Goal: Information Seeking & Learning: Find specific fact

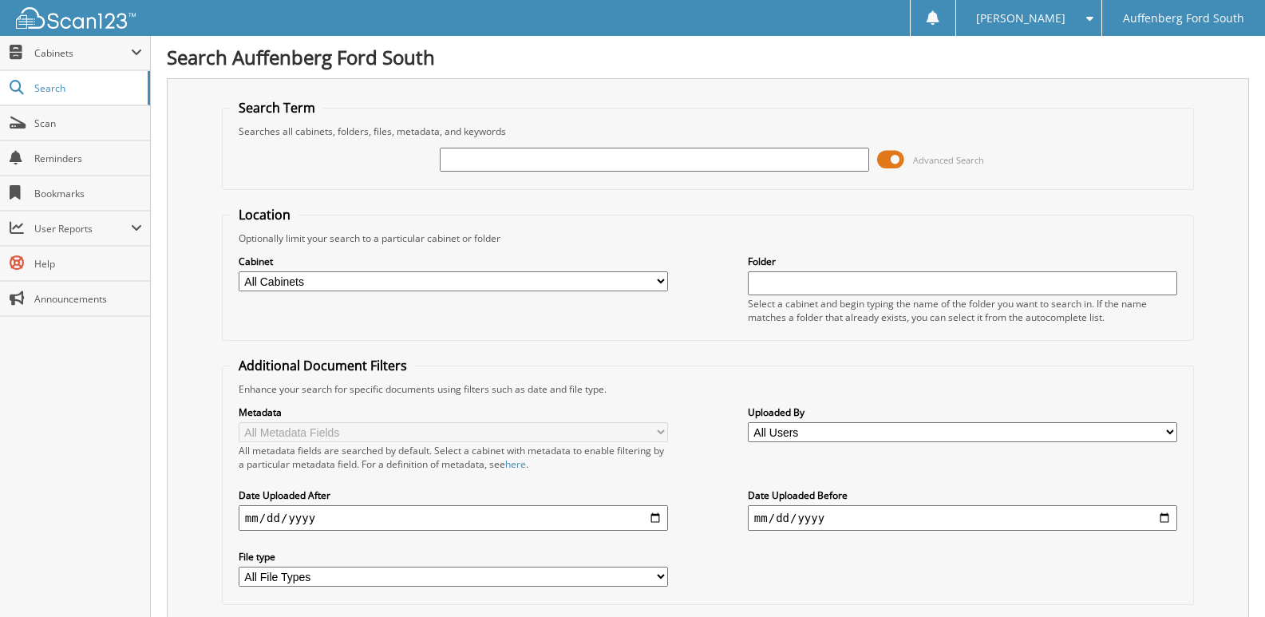
click at [495, 160] on input "text" at bounding box center [654, 160] width 429 height 24
type input "C5994"
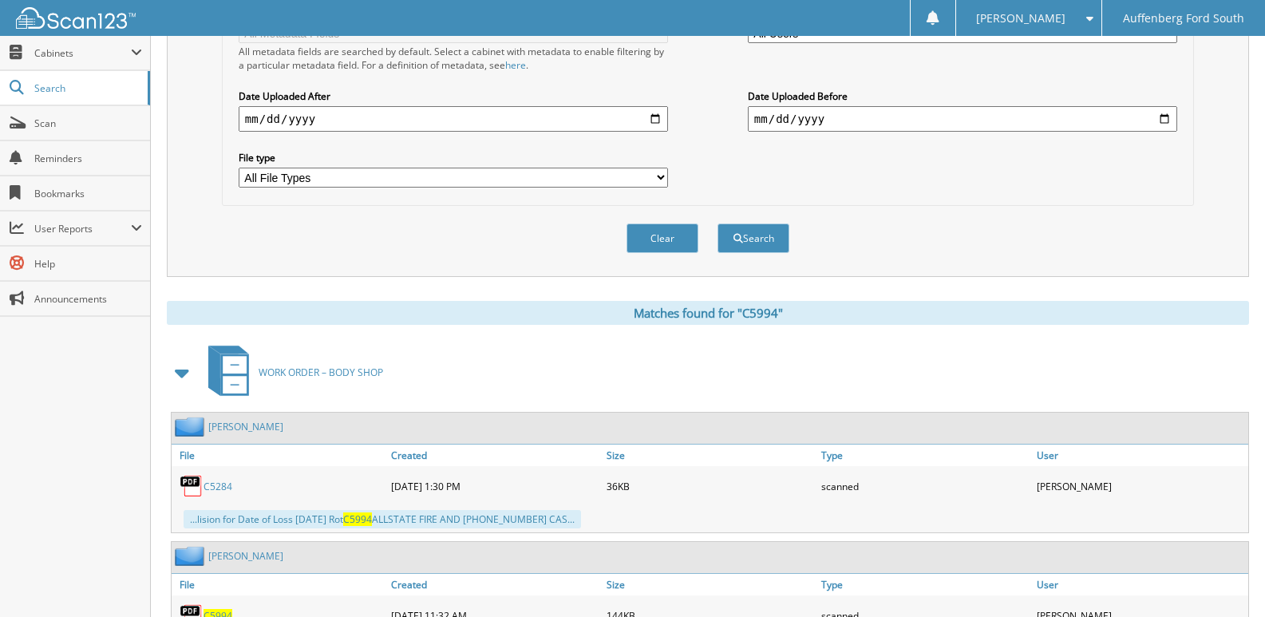
scroll to position [467, 0]
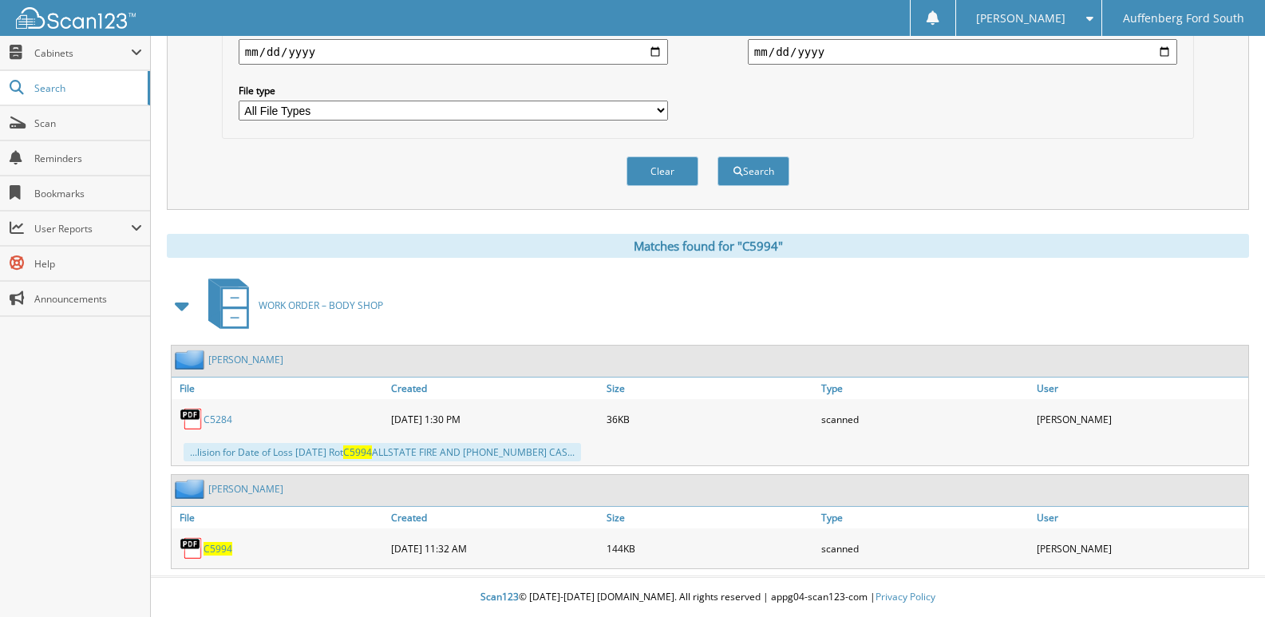
click at [221, 549] on span "C5994" at bounding box center [217, 549] width 29 height 14
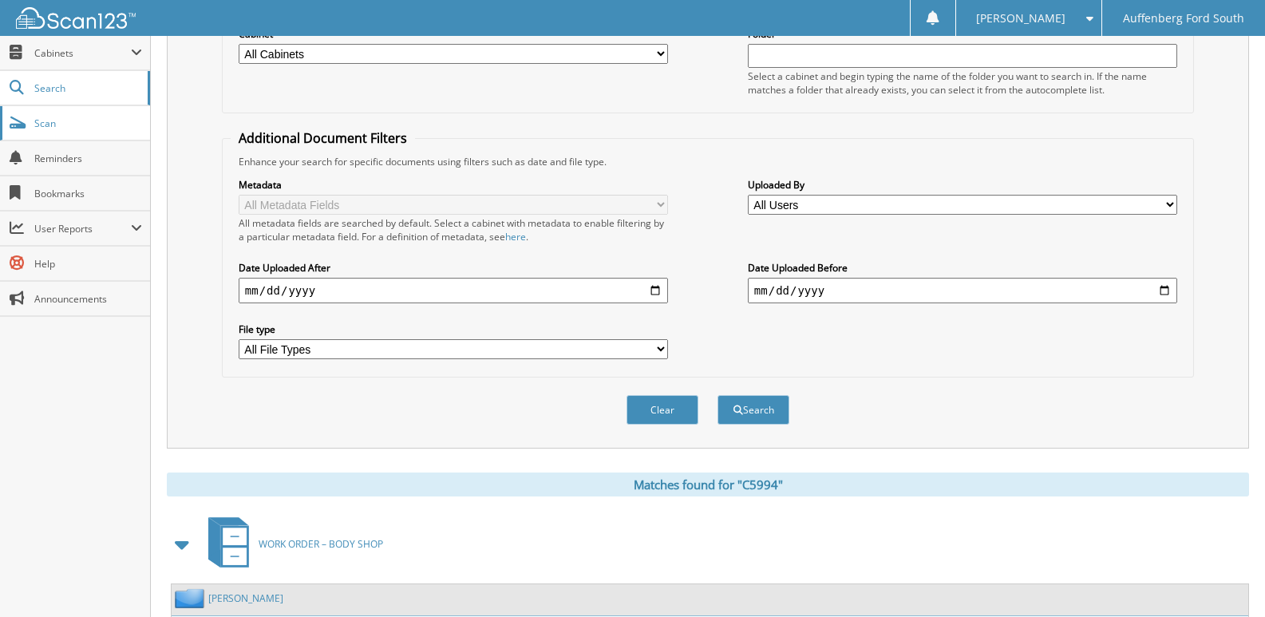
click at [61, 117] on span "Scan" at bounding box center [88, 123] width 108 height 14
